Goal: Navigation & Orientation: Find specific page/section

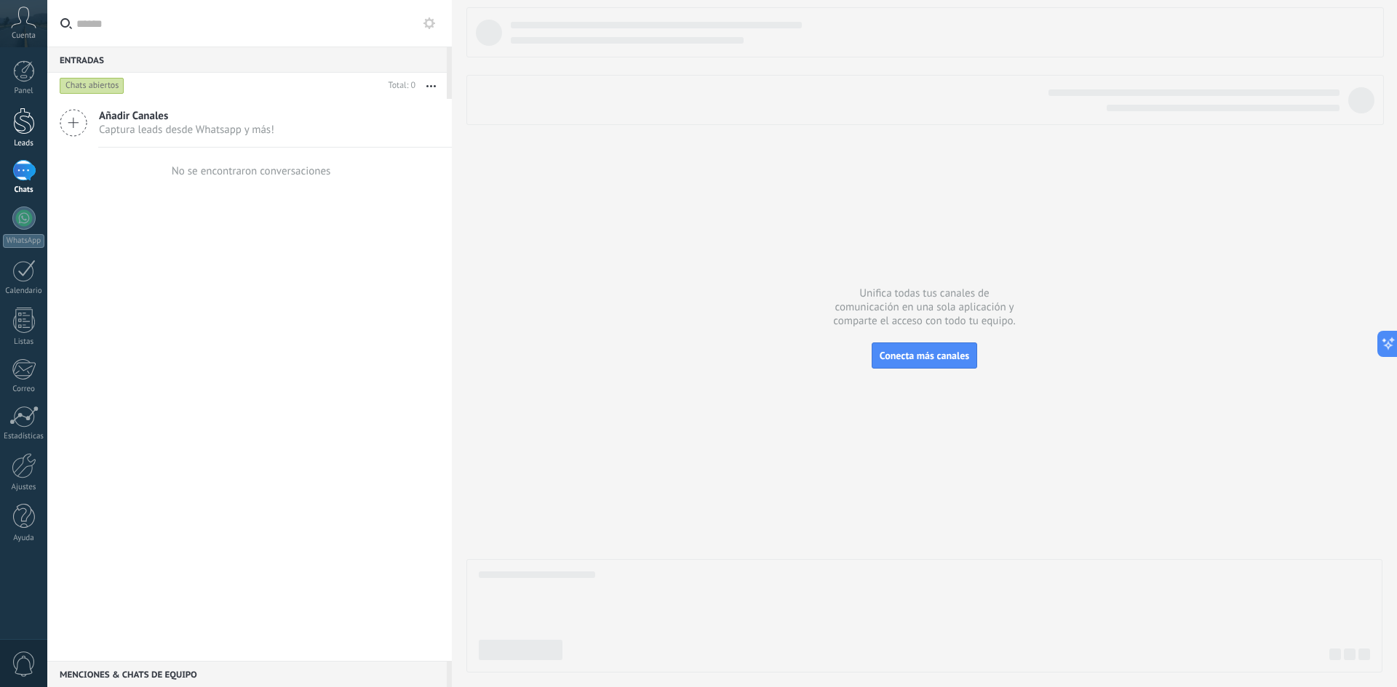
click at [27, 130] on div at bounding box center [24, 121] width 22 height 27
